Goal: Task Accomplishment & Management: Use online tool/utility

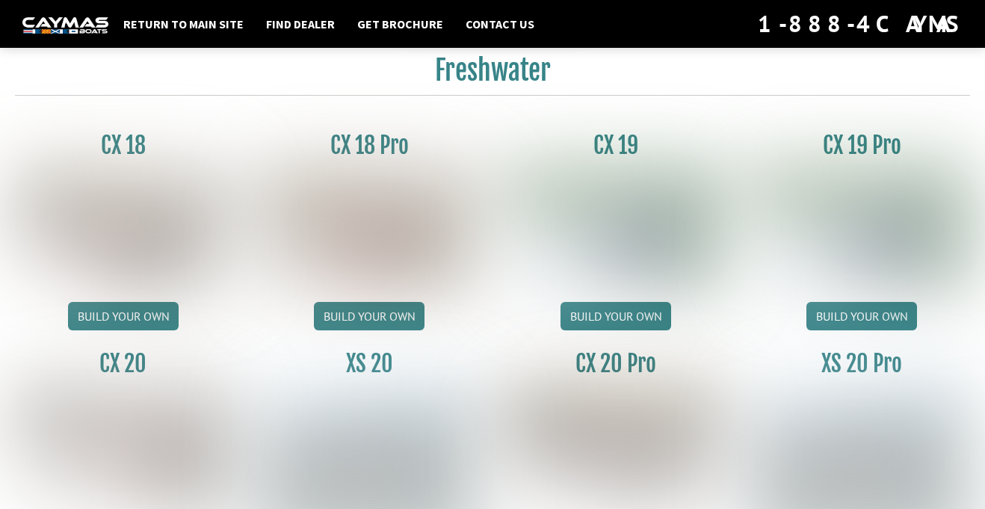
scroll to position [1854, 0]
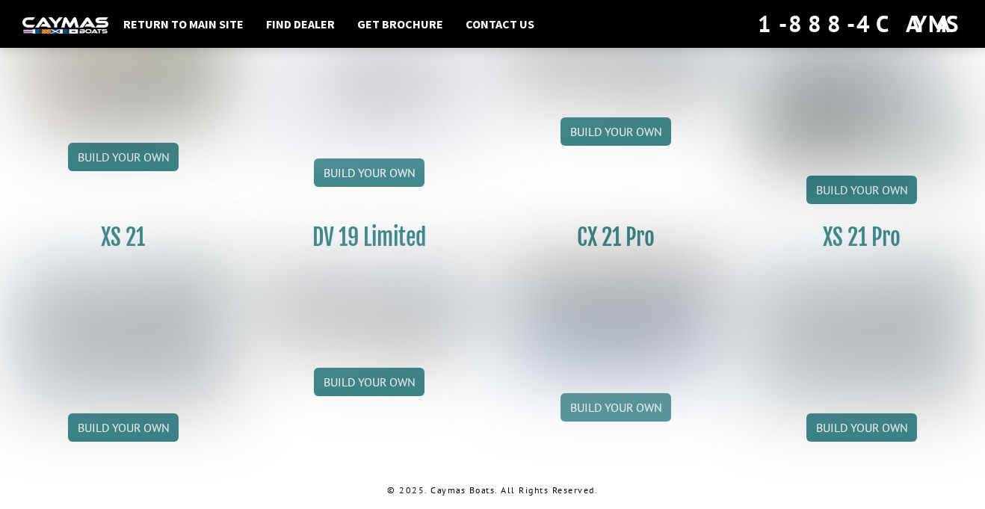
click at [613, 415] on link "Build your own" at bounding box center [615, 407] width 111 height 28
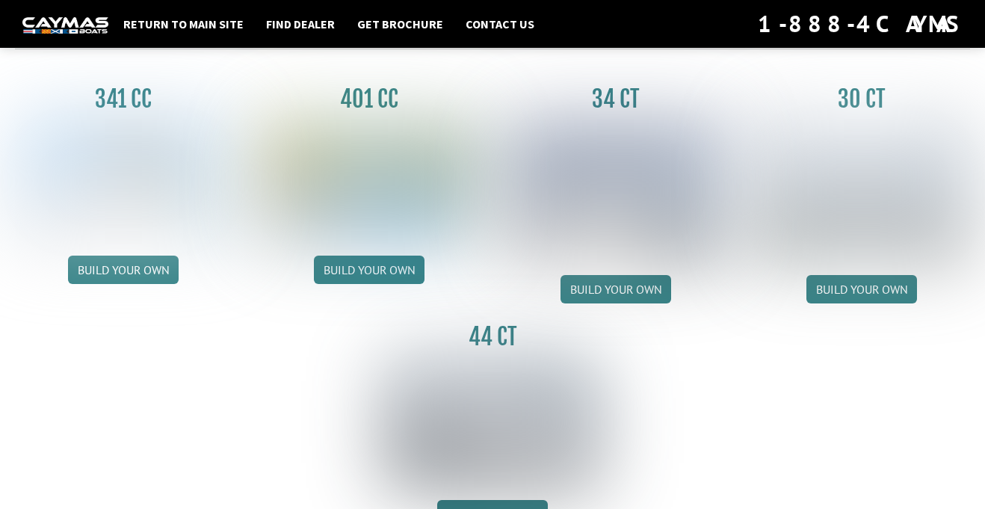
scroll to position [687, 0]
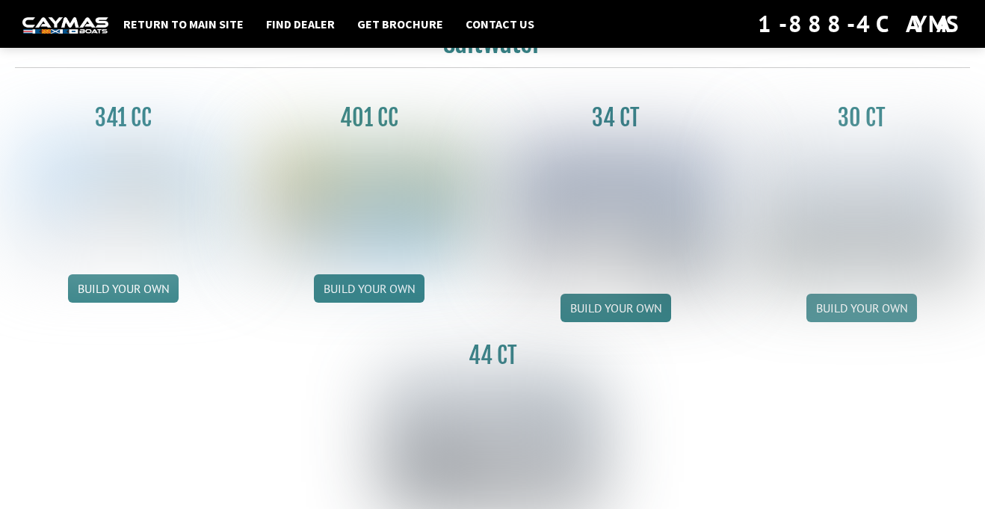
click at [835, 303] on link "Build your own" at bounding box center [861, 308] width 111 height 28
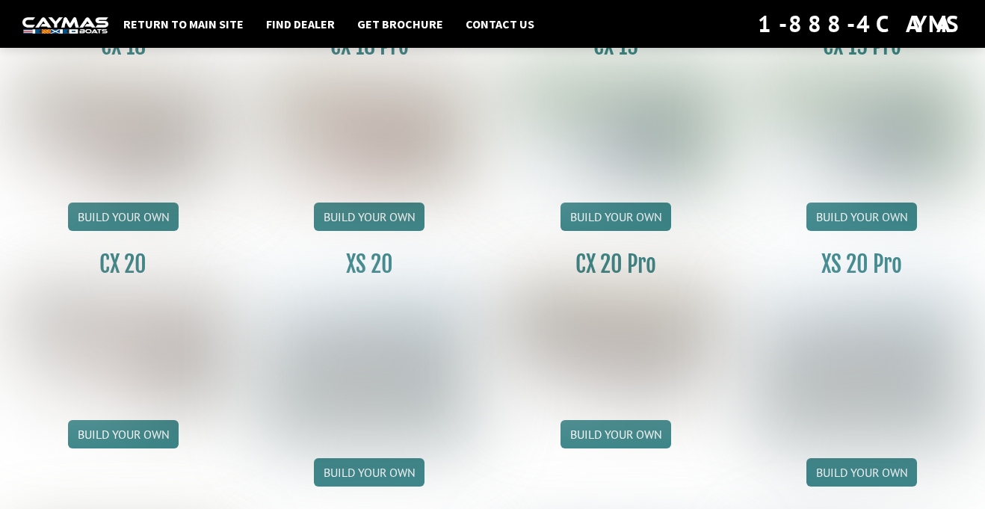
scroll to position [1322, 0]
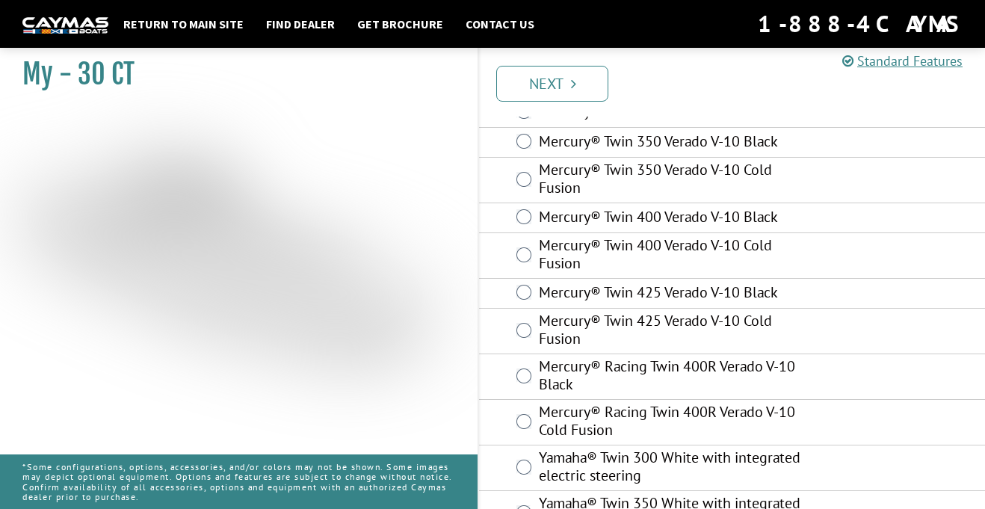
scroll to position [148, 0]
